Goal: Complete application form

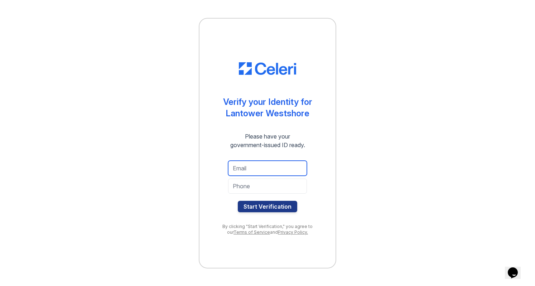
click at [260, 164] on input "email" at bounding box center [267, 168] width 79 height 15
type input "ь"
type input "[EMAIL_ADDRESS][DOMAIN_NAME]"
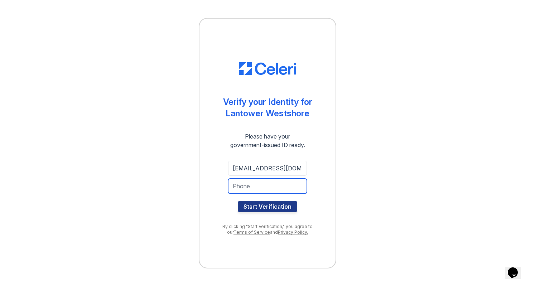
click at [257, 182] on input "tel" at bounding box center [267, 186] width 79 height 15
type input "7274083482"
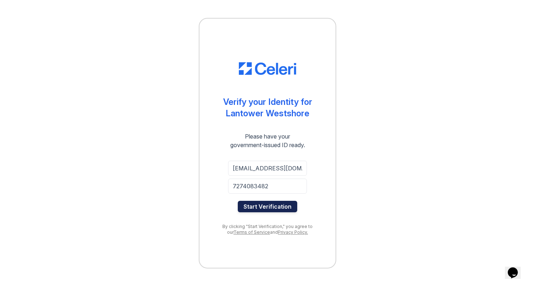
click at [258, 207] on button "Start Verification" at bounding box center [267, 206] width 59 height 11
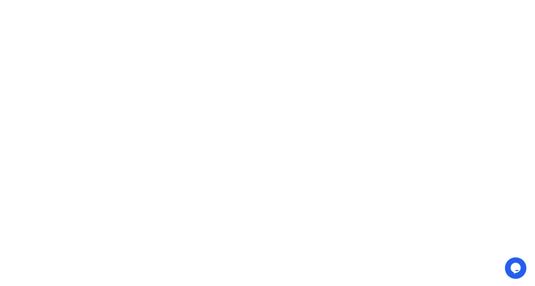
click at [252, 235] on div "Didn't meant to close the window? Click below to restart your verification sess…" at bounding box center [267, 143] width 513 height 286
